Goal: Information Seeking & Learning: Find specific fact

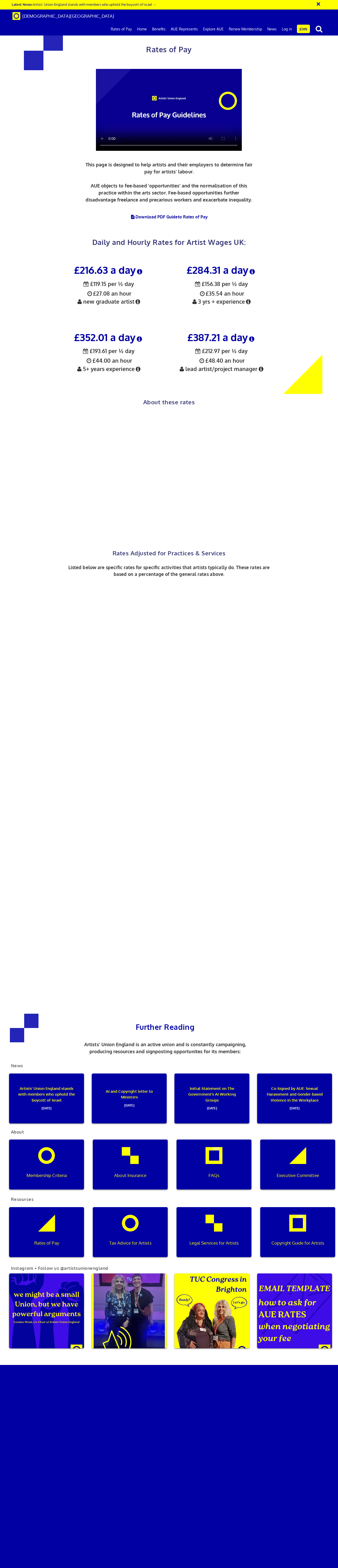
scroll to position [242, 0]
click at [105, 280] on span "½ £119.15 per ½ day £27.08 an hour new graduate artist" at bounding box center [108, 292] width 65 height 25
copy span
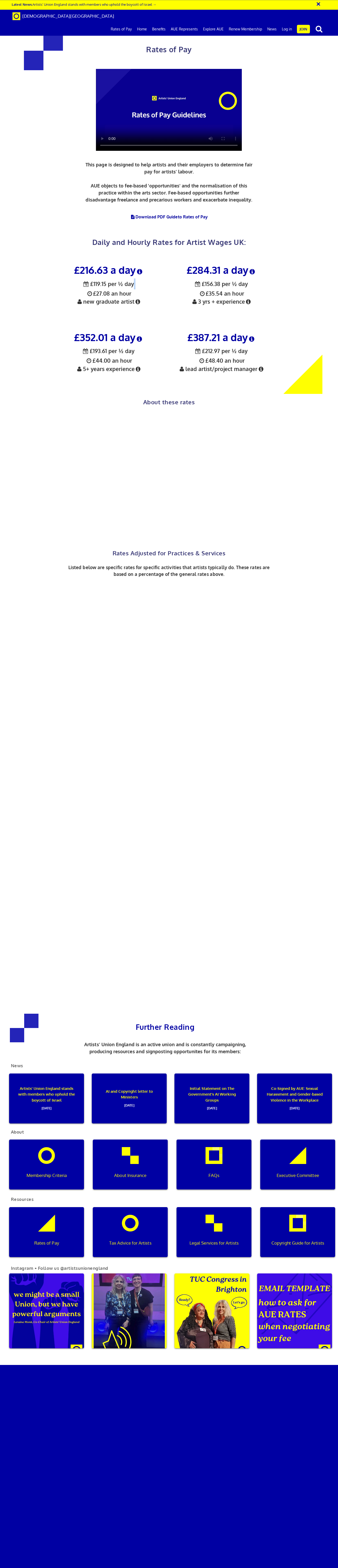
copy span
click at [140, 268] on icon at bounding box center [139, 271] width 8 height 6
click at [44, 254] on div "£216.63 a day ½ £119.15 per ½ day £27.08 an hour new graduate artist £284.31 a …" at bounding box center [165, 324] width 338 height 140
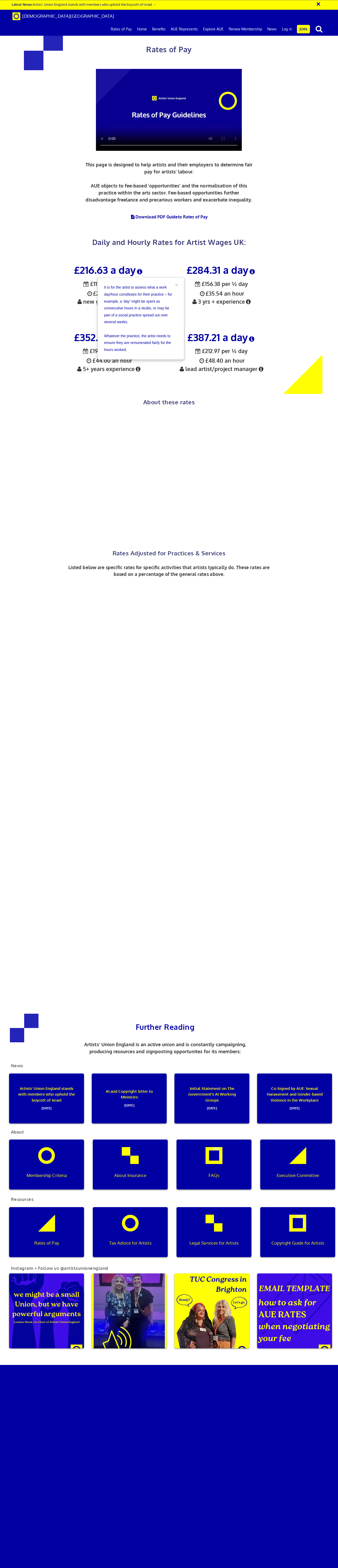
click at [44, 63] on div "Rates of Pay This page is designed to help artists and their employers to deter…" at bounding box center [169, 130] width 346 height 249
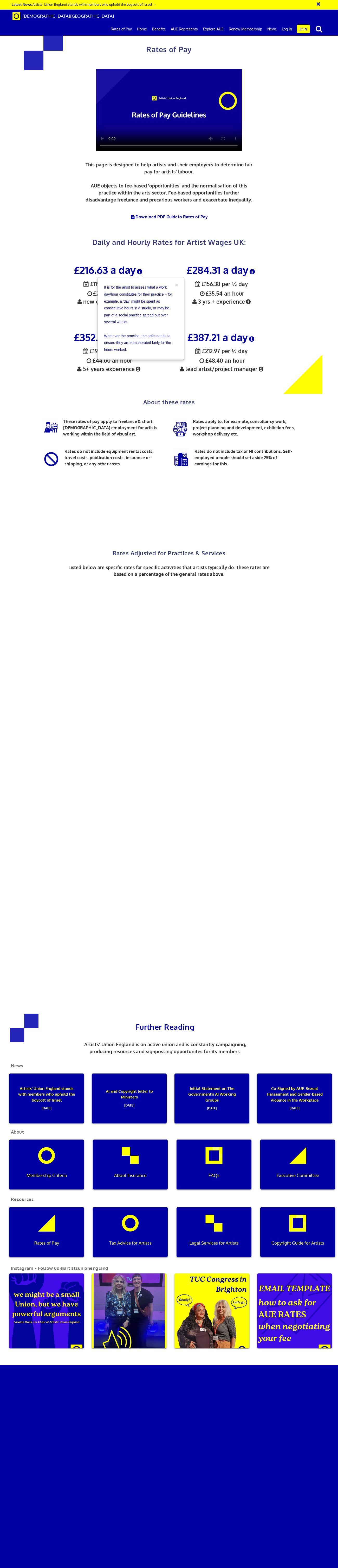
scroll to position [332, 0]
click at [68, 418] on p "These rates of pay apply to freelance & short [DEMOGRAPHIC_DATA] employment for…" at bounding box center [104, 428] width 130 height 20
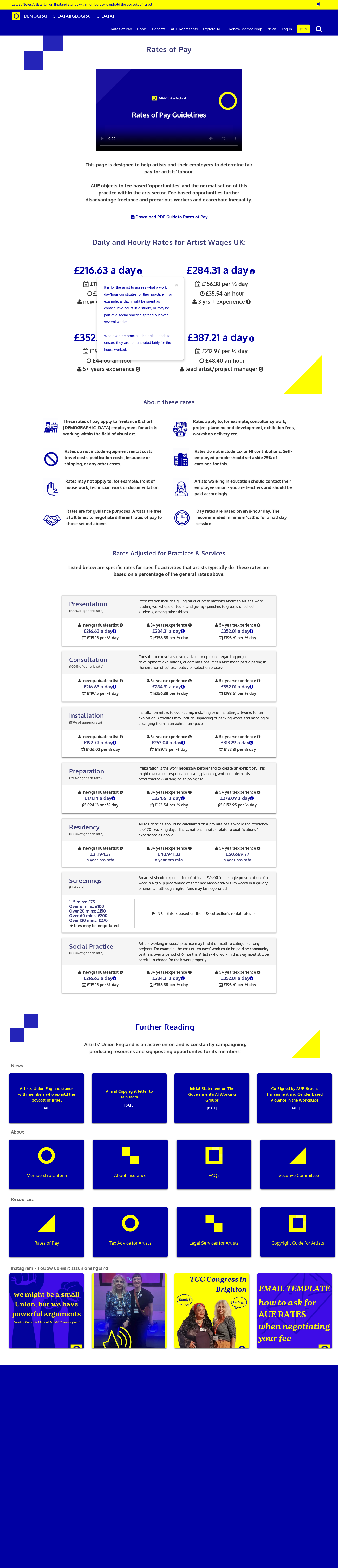
scroll to position [881, 0]
click at [97, 975] on span "£216.63" at bounding box center [92, 978] width 16 height 5
copy h4 "£216.63 a day"
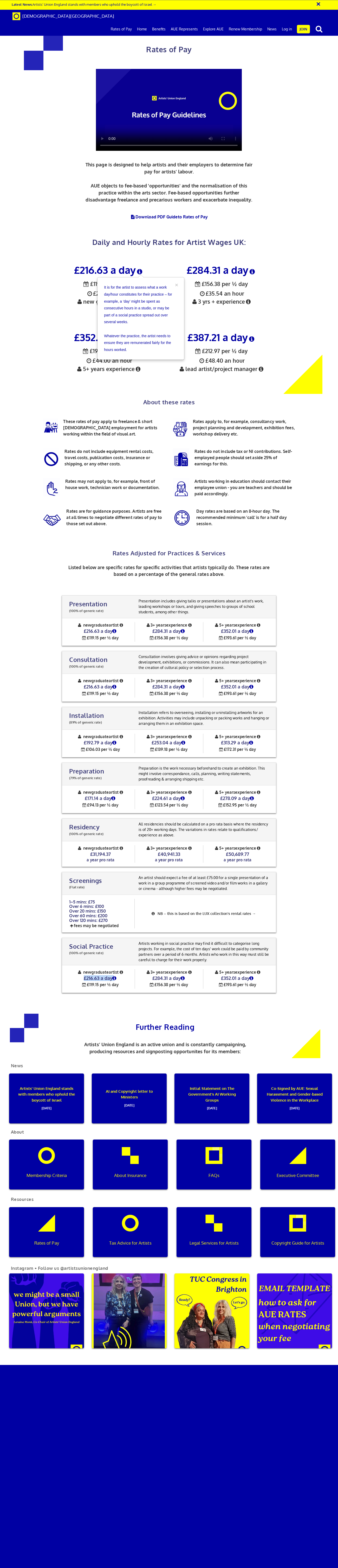
copy h4 "£216.63 a day"
drag, startPoint x: 69, startPoint y: 66, endPoint x: 122, endPoint y: 105, distance: 65.8
click at [122, 938] on div "Social Practice (100% of generic rate) Social Practice (100% of generic rate) A…" at bounding box center [169, 965] width 214 height 55
copy div "Social Practice (100% of generic rate) Artists working in social practice may f…"
